Goal: Navigation & Orientation: Find specific page/section

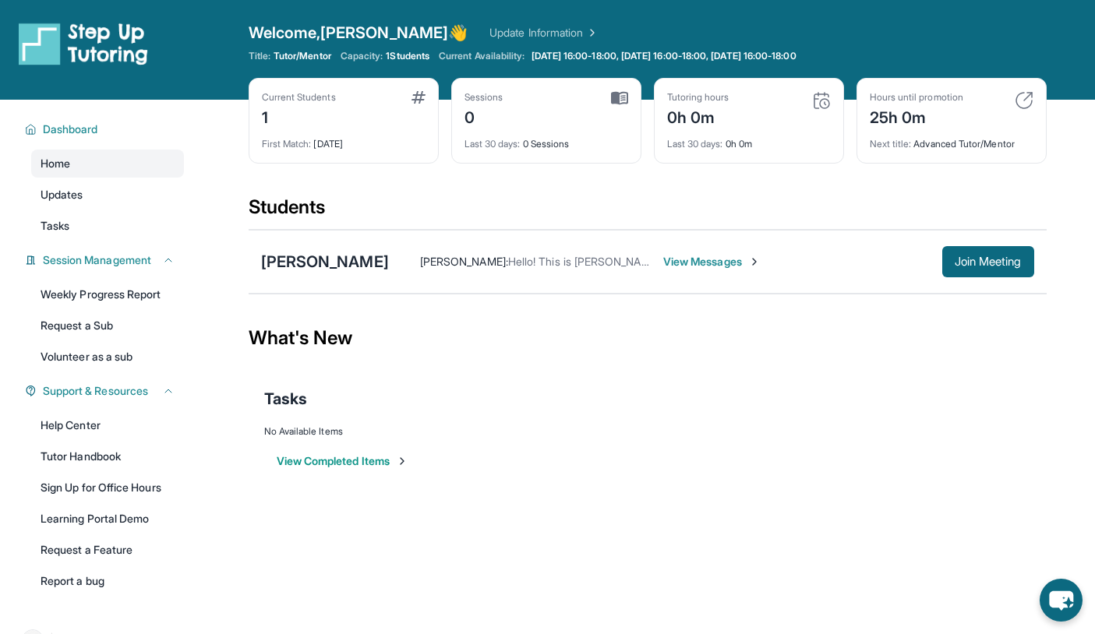
click at [682, 263] on span "View Messages" at bounding box center [711, 262] width 97 height 16
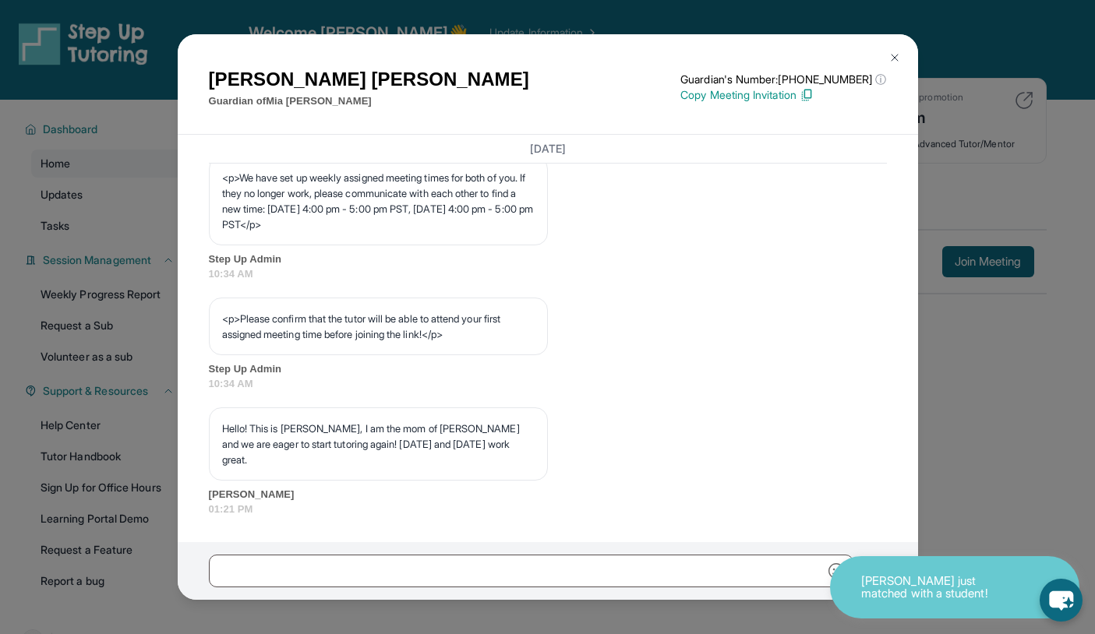
scroll to position [912, 0]
click at [893, 58] on img at bounding box center [894, 57] width 12 height 12
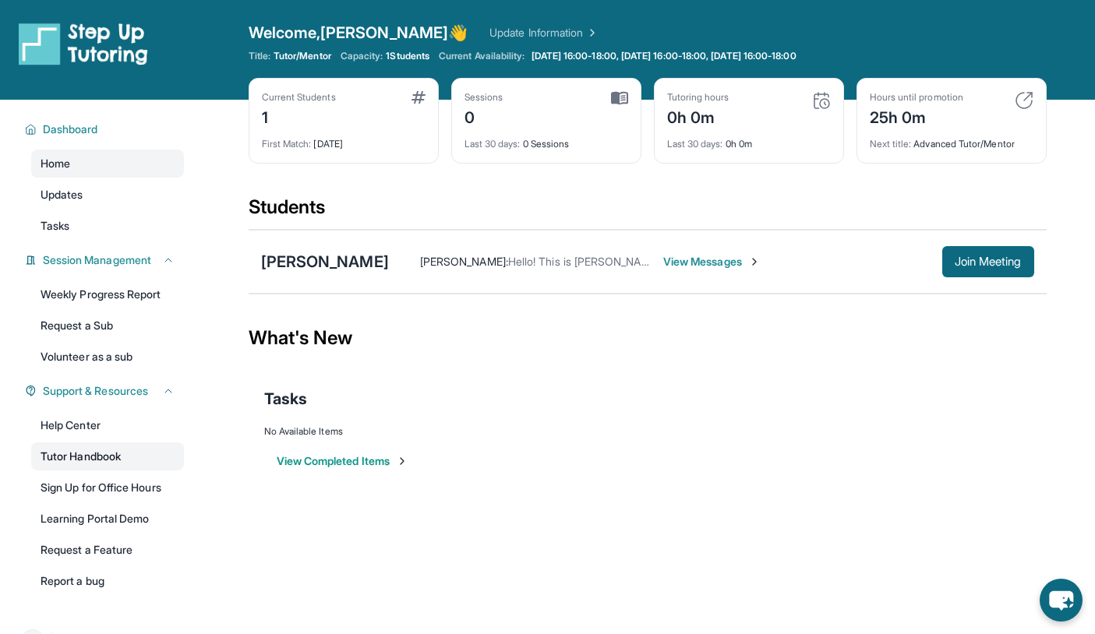
click at [98, 453] on link "Tutor Handbook" at bounding box center [107, 457] width 153 height 28
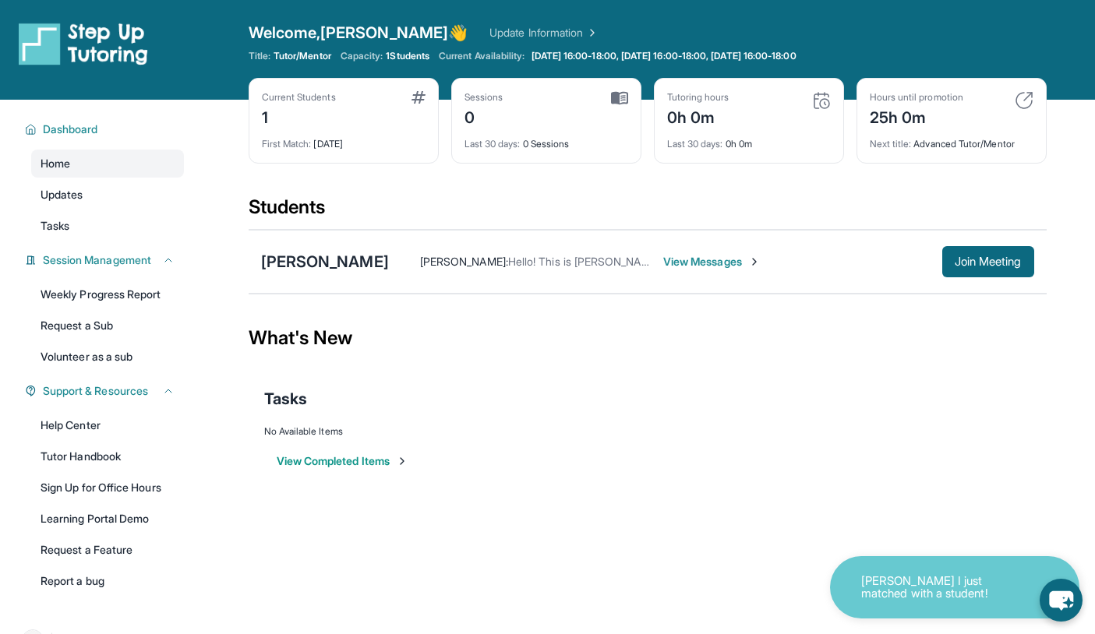
click at [702, 261] on span "View Messages" at bounding box center [711, 262] width 97 height 16
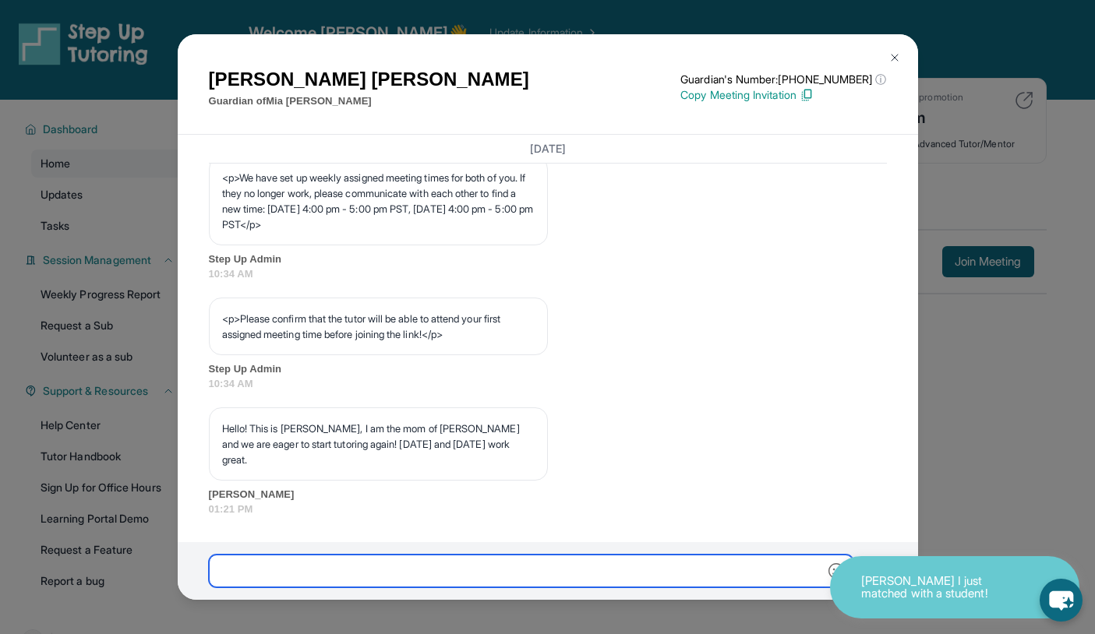
click at [501, 577] on input "text" at bounding box center [531, 571] width 644 height 33
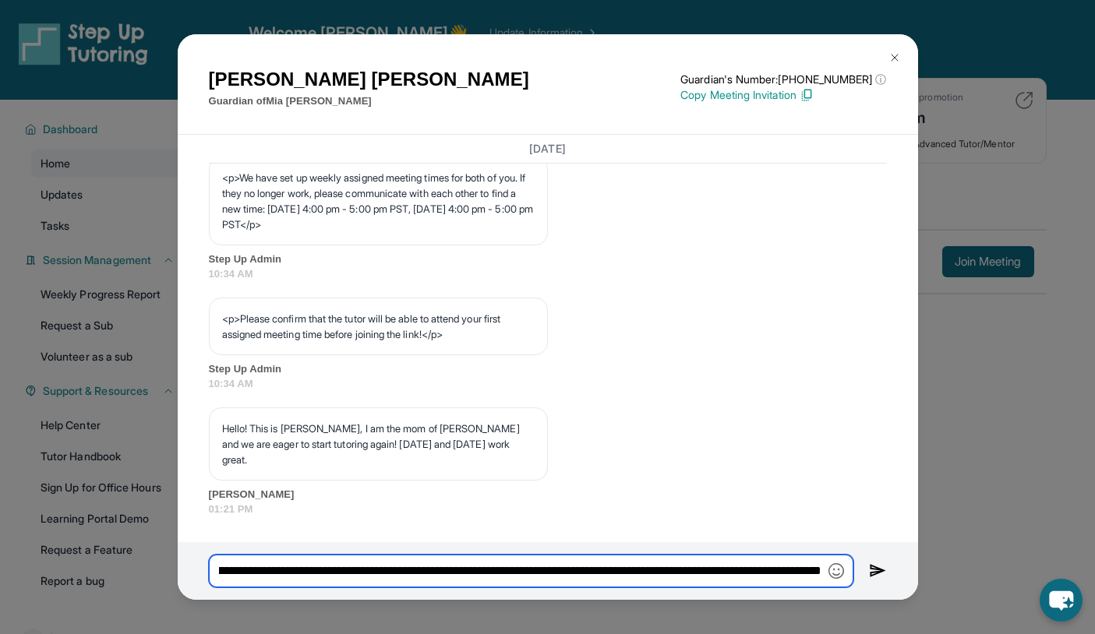
scroll to position [0, 358]
click at [719, 572] on input "**********" at bounding box center [531, 571] width 644 height 33
click at [790, 571] on input "**********" at bounding box center [531, 571] width 644 height 33
type input "**********"
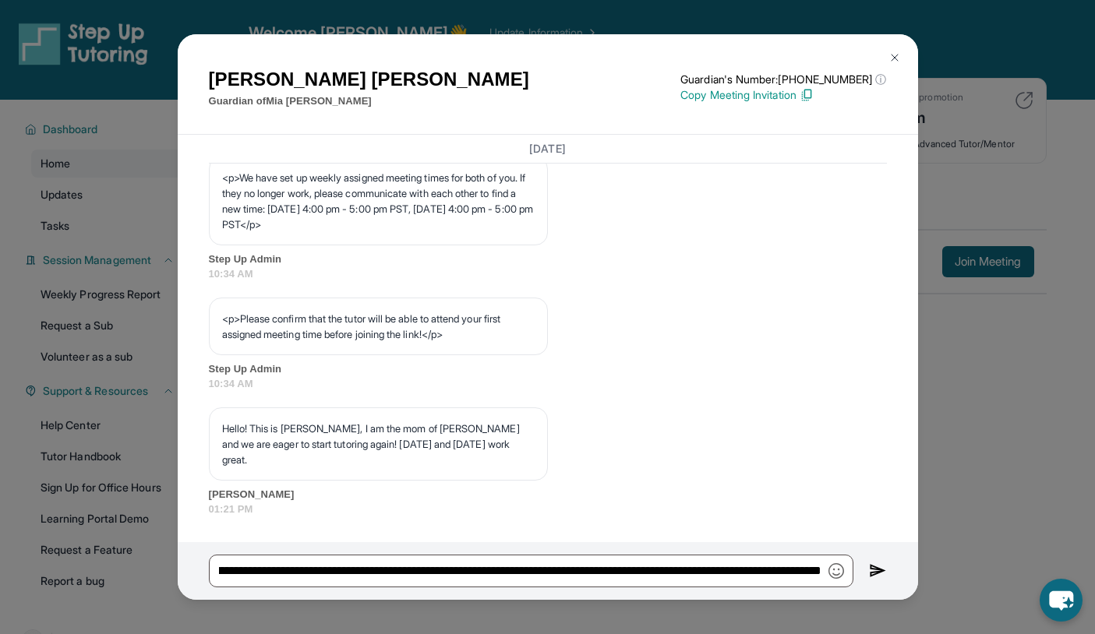
click at [874, 572] on img at bounding box center [878, 571] width 18 height 19
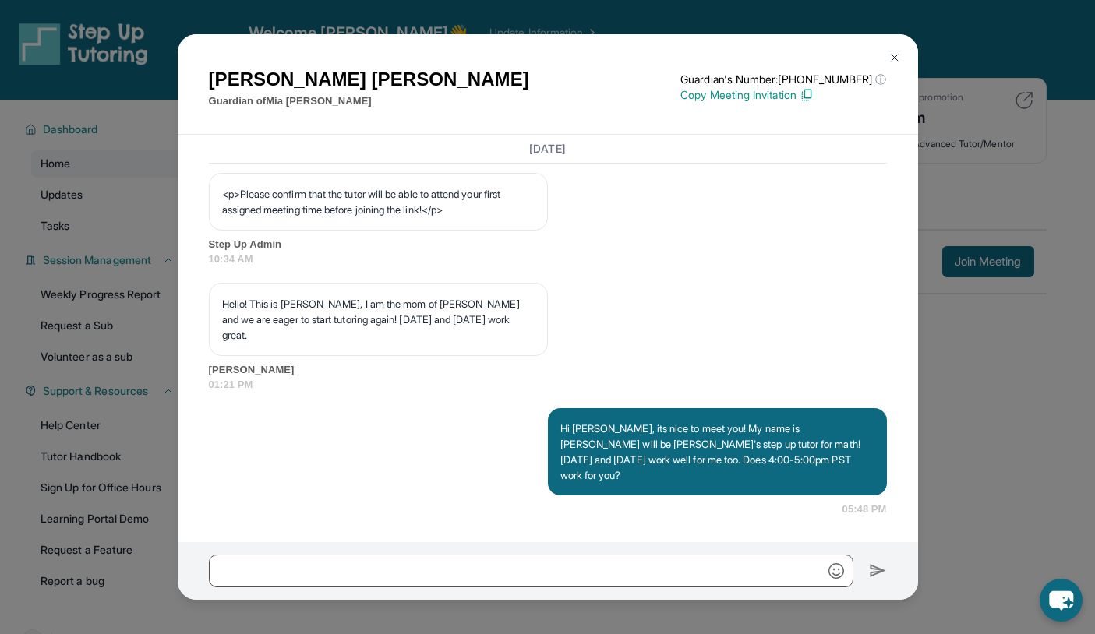
scroll to position [1021, 0]
click at [109, 424] on div "[PERSON_NAME] Guardian of [PERSON_NAME] Guardian's Number: [PHONE_NUMBER] ⓘ Thi…" at bounding box center [547, 317] width 1095 height 634
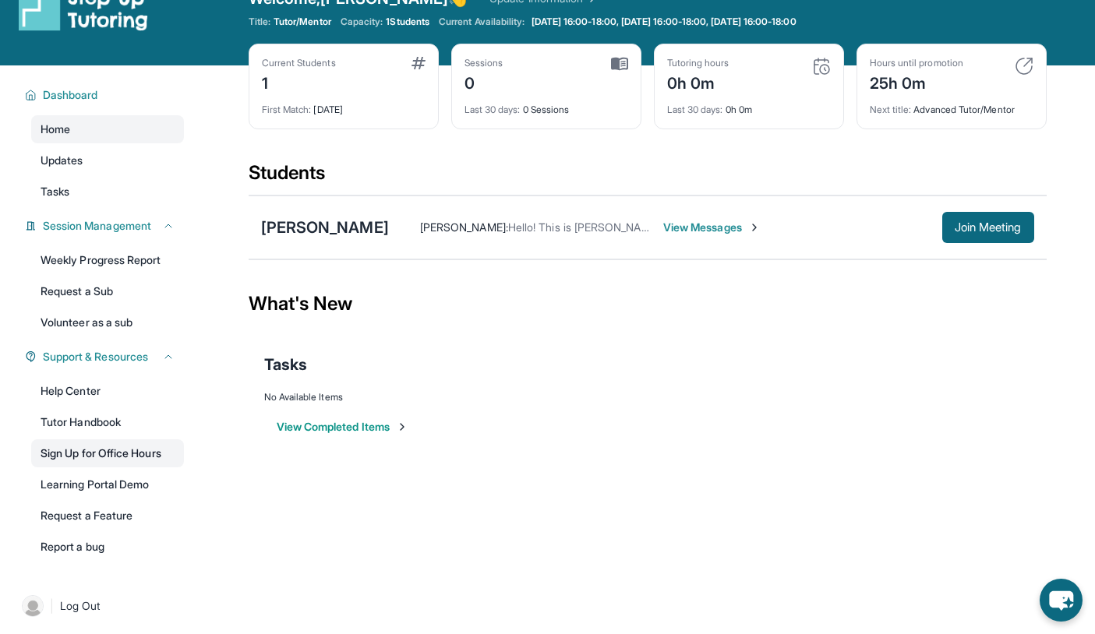
scroll to position [33, 0]
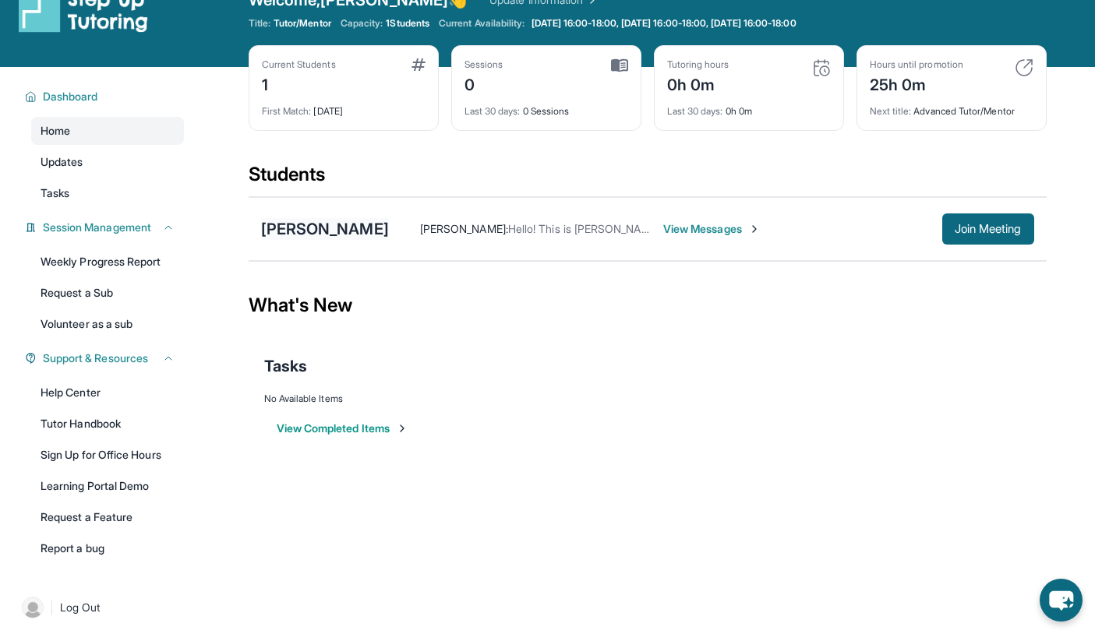
click at [309, 228] on div "[PERSON_NAME]" at bounding box center [325, 229] width 128 height 22
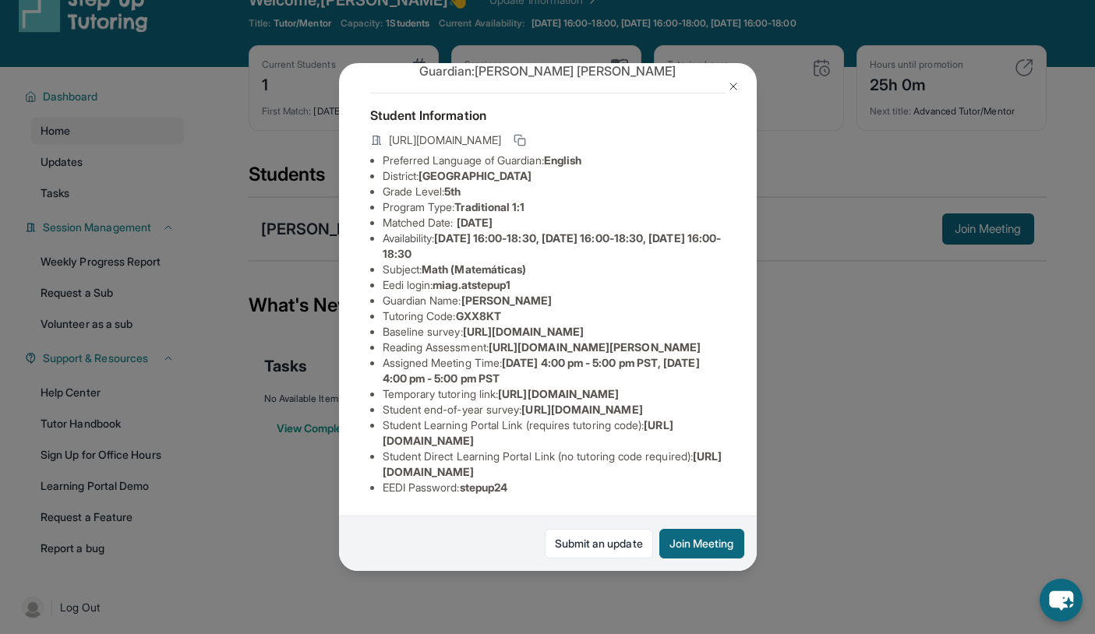
scroll to position [0, 1]
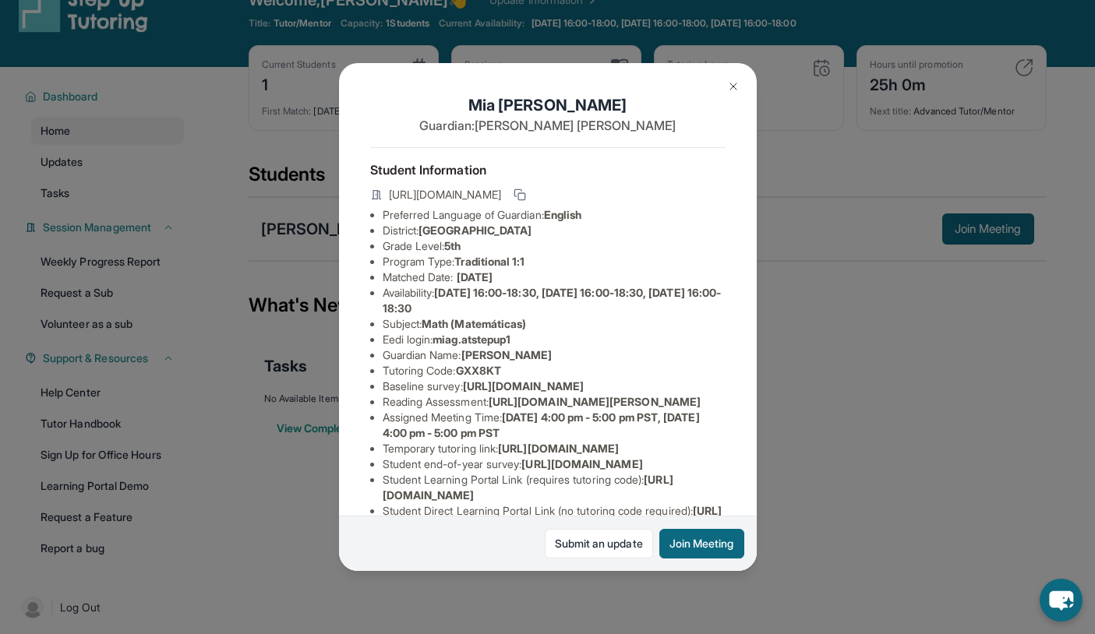
click at [732, 87] on img at bounding box center [733, 86] width 12 height 12
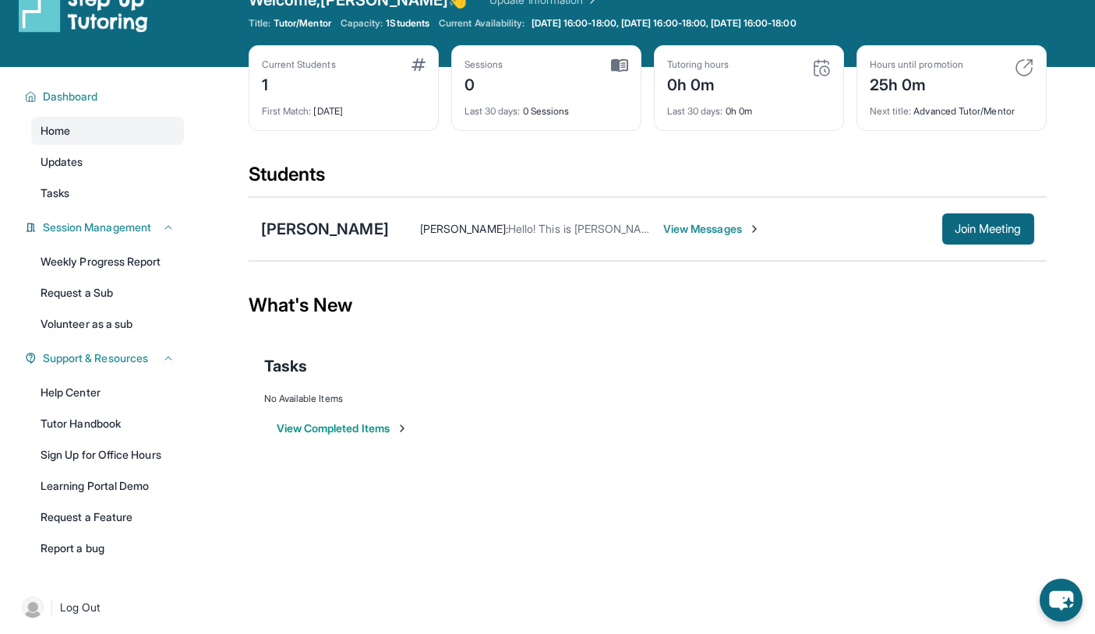
scroll to position [0, 0]
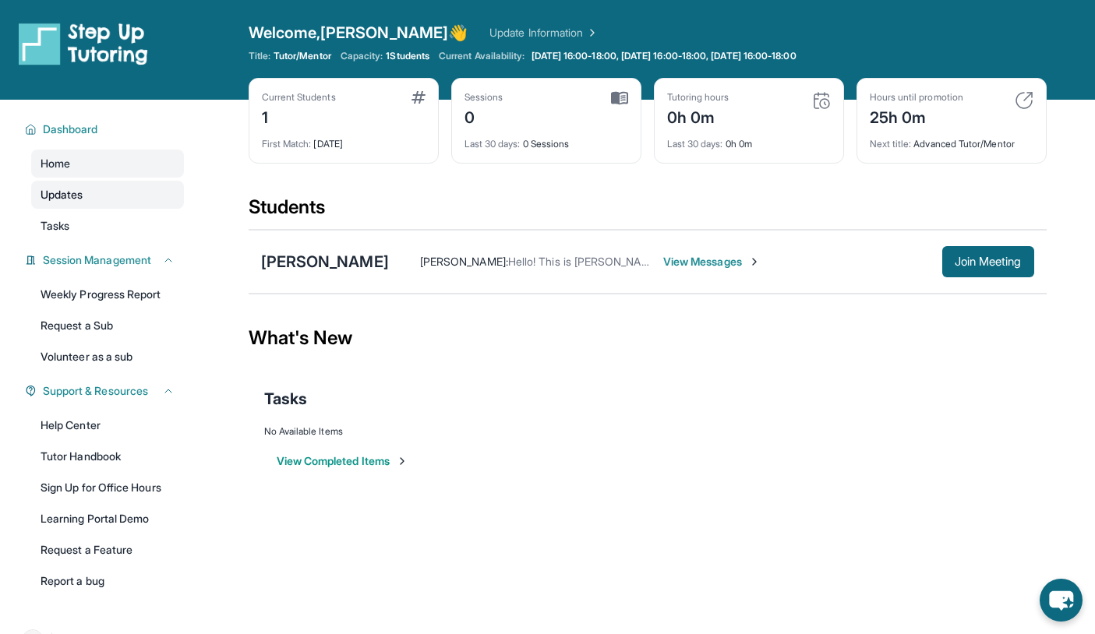
click at [70, 202] on span "Updates" at bounding box center [62, 195] width 43 height 16
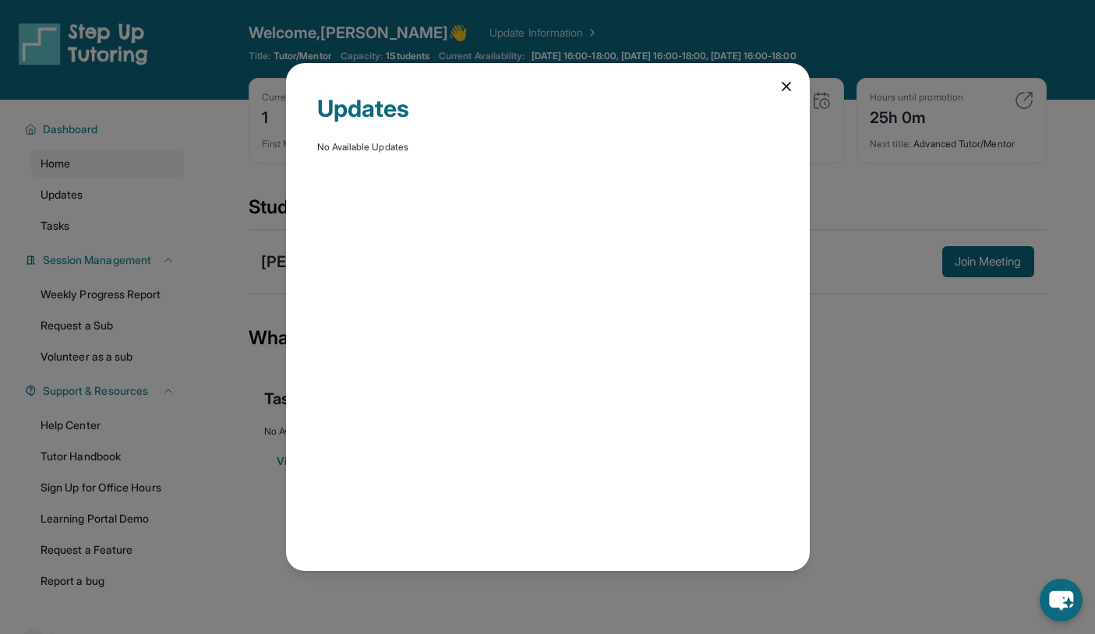
click at [783, 84] on icon at bounding box center [786, 87] width 8 height 8
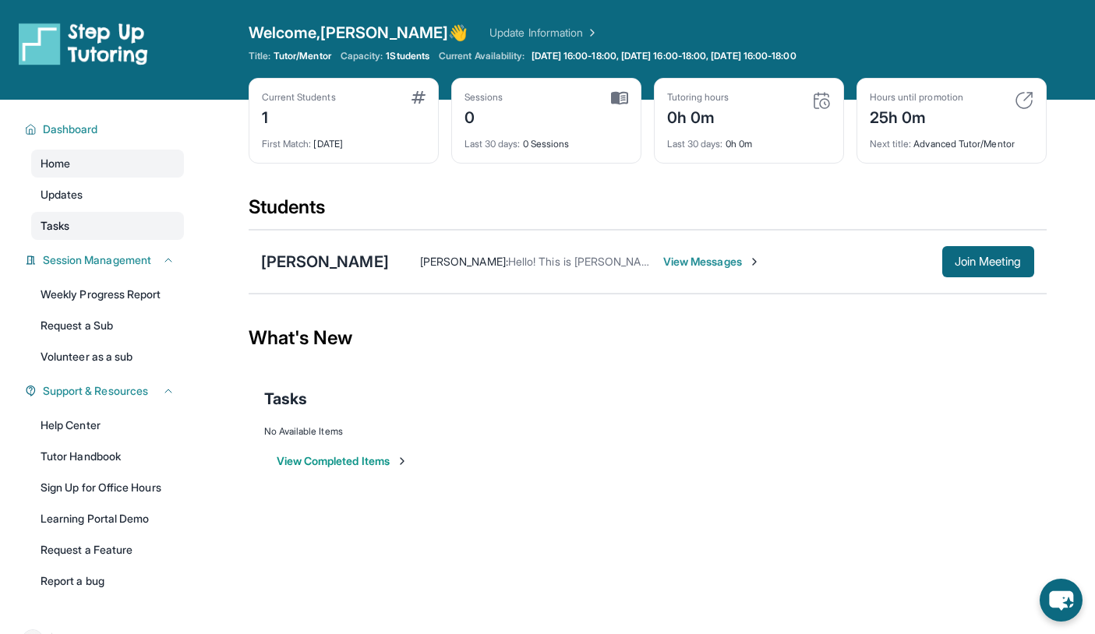
click at [59, 233] on span "Tasks" at bounding box center [55, 226] width 29 height 16
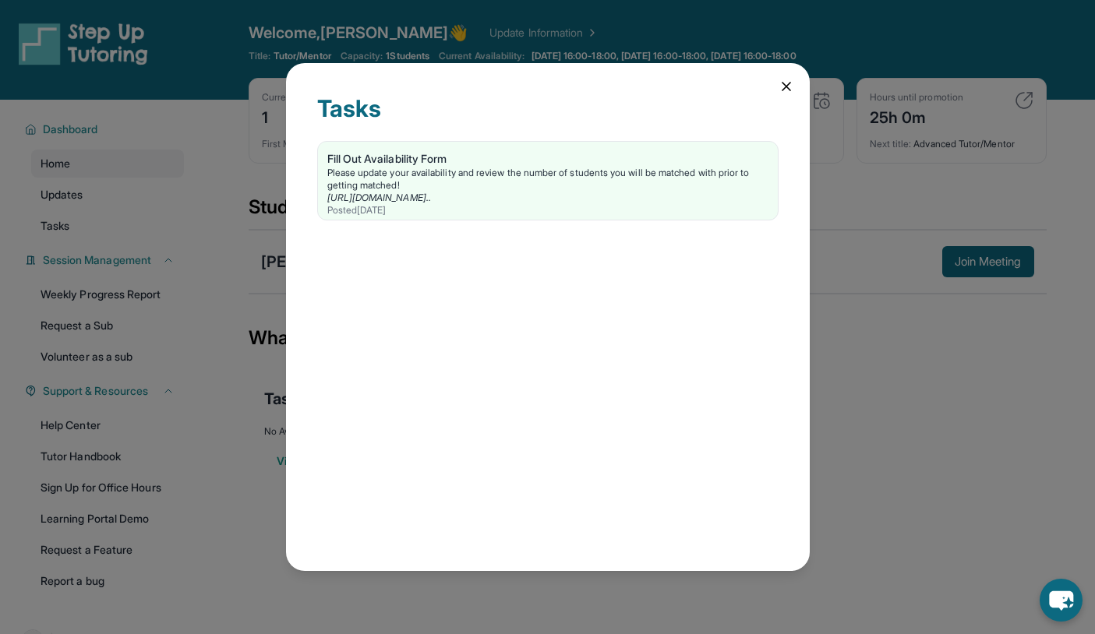
click at [787, 83] on icon at bounding box center [786, 87] width 16 height 16
